Goal: Navigation & Orientation: Understand site structure

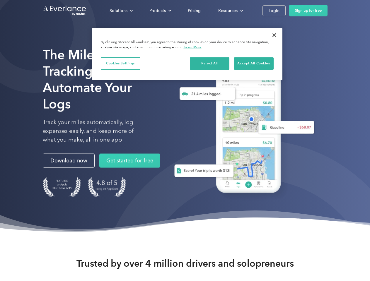
click at [121, 11] on div "Solutions" at bounding box center [119, 10] width 18 height 7
click at [160, 11] on div "Products" at bounding box center [157, 10] width 16 height 7
click at [230, 11] on div "Resources" at bounding box center [227, 10] width 19 height 7
click at [120, 63] on button "Cookies Settings" at bounding box center [121, 63] width 40 height 12
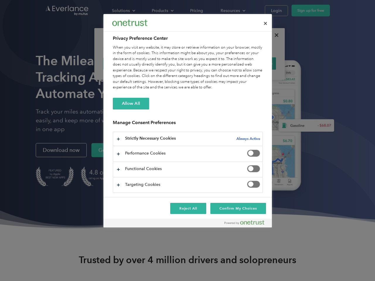
click at [210, 63] on div "When you visit any website, it may store or retrieve information on your browse…" at bounding box center [188, 68] width 150 height 46
click at [254, 63] on div "When you visit any website, it may store or retrieve information on your browse…" at bounding box center [188, 68] width 150 height 46
click at [274, 35] on div at bounding box center [187, 140] width 375 height 281
